Goal: Task Accomplishment & Management: Manage account settings

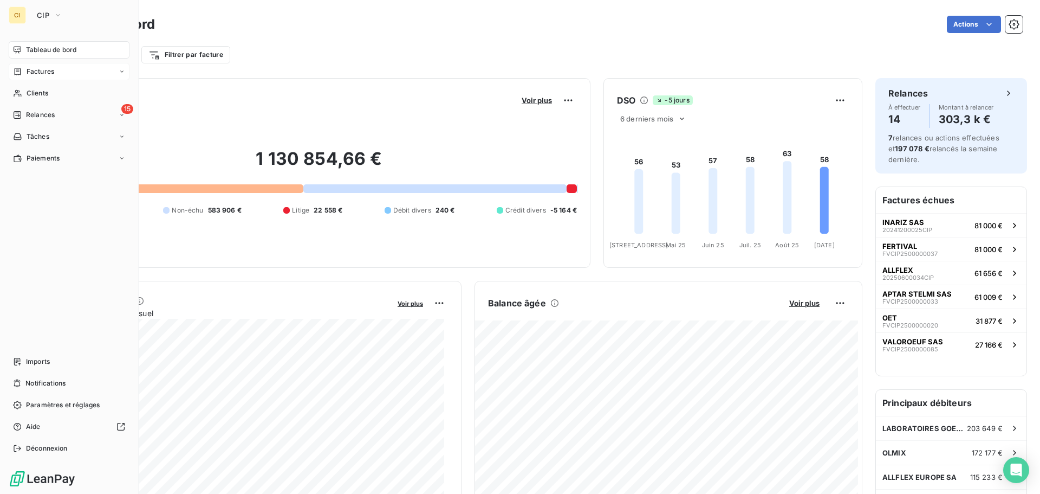
click at [49, 70] on span "Factures" at bounding box center [41, 72] width 28 height 10
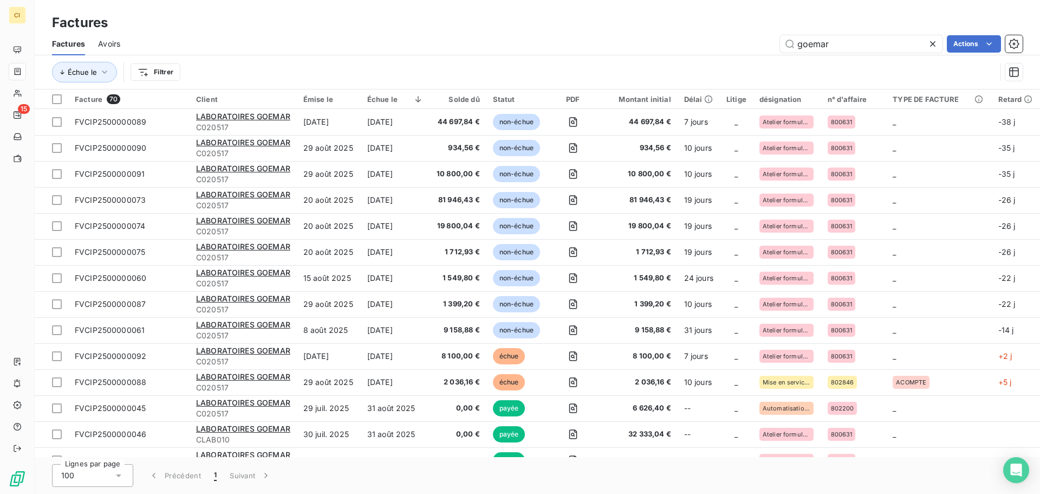
drag, startPoint x: 796, startPoint y: 42, endPoint x: 767, endPoint y: 43, distance: 28.7
click at [767, 43] on div "goemar Actions" at bounding box center [578, 43] width 890 height 17
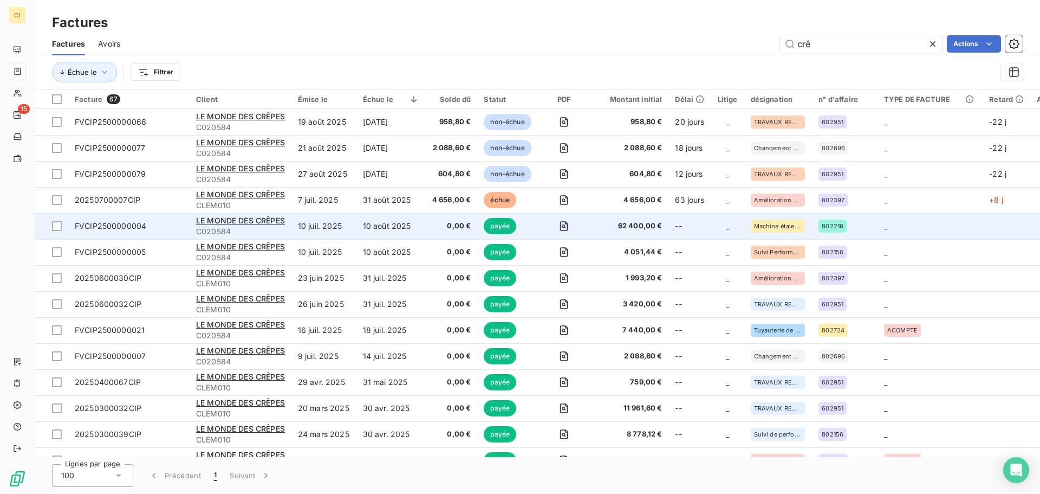
type input "crê"
click at [602, 228] on span "62 400,00 €" at bounding box center [629, 226] width 65 height 11
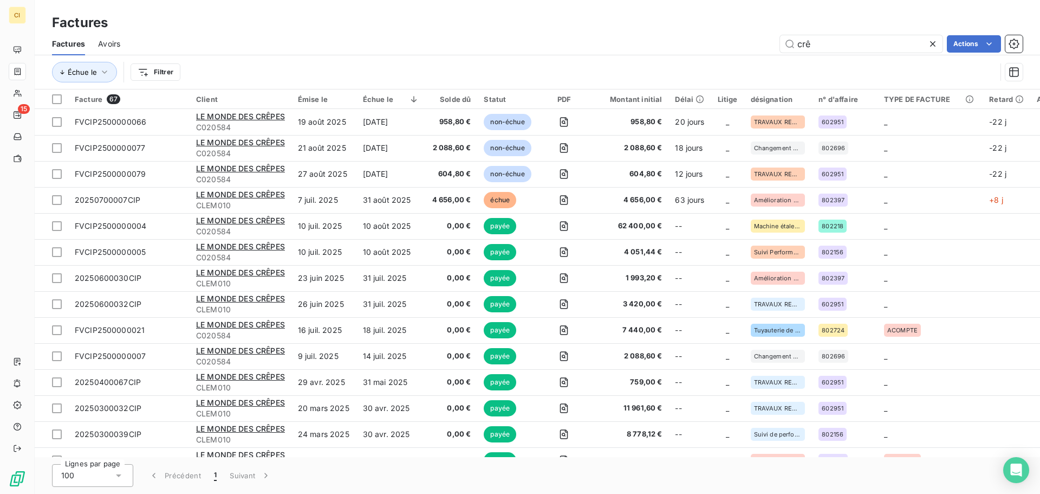
drag, startPoint x: 832, startPoint y: 44, endPoint x: 768, endPoint y: 38, distance: 64.2
click at [768, 38] on div "crê Actions" at bounding box center [578, 43] width 890 height 17
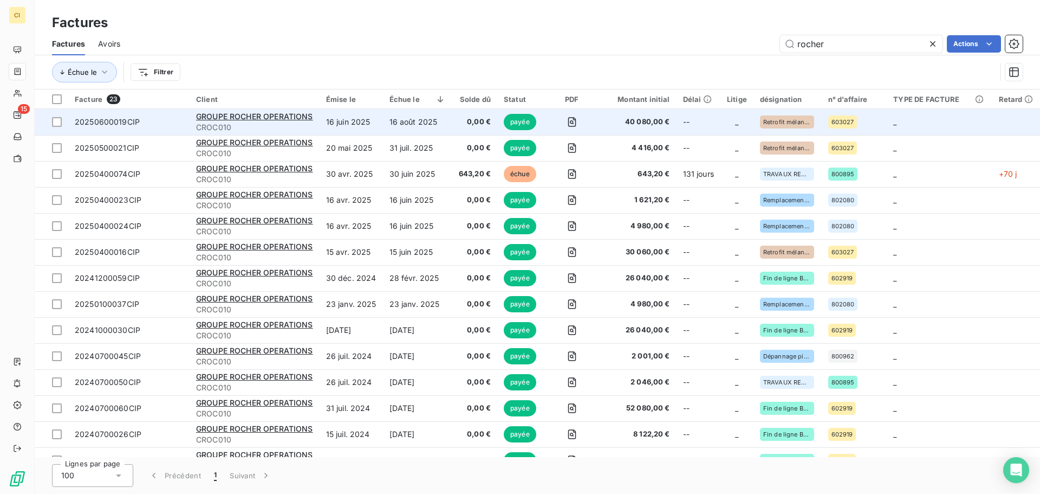
type input "rocher"
click at [436, 124] on td "16 août 2025" at bounding box center [417, 122] width 69 height 26
